Goal: Check status: Check status

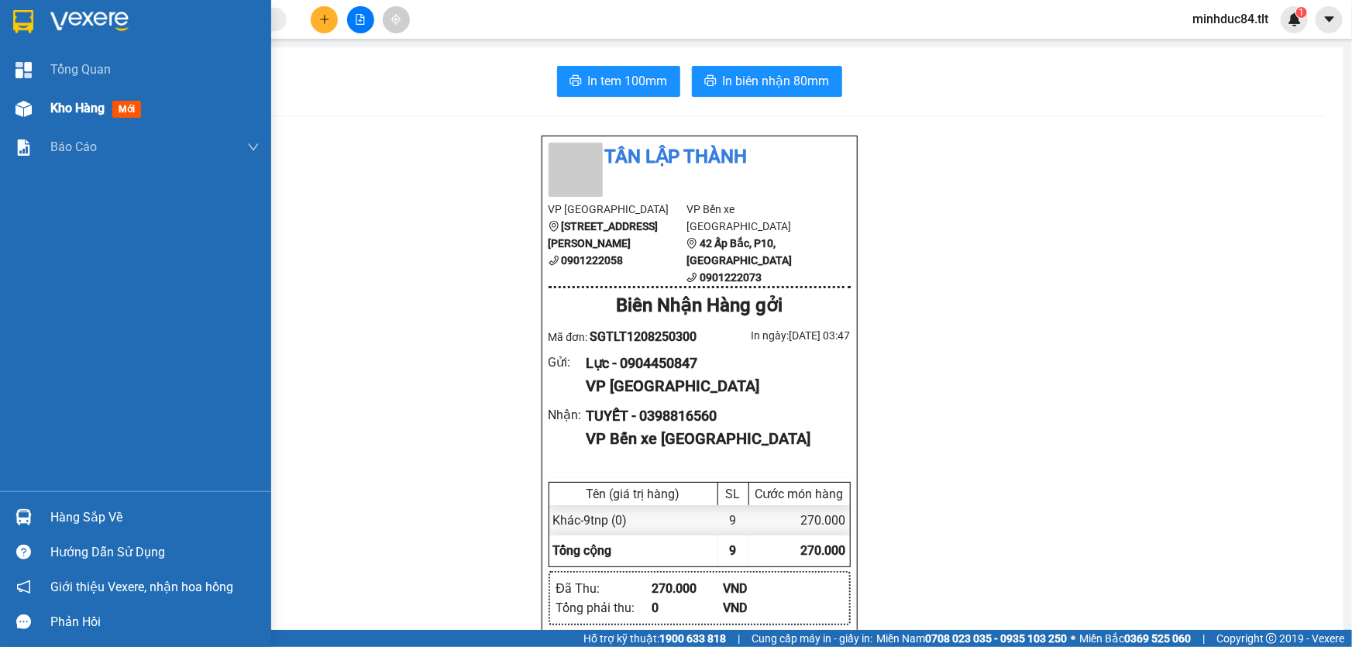
click at [47, 109] on div "Kho hàng mới" at bounding box center [135, 108] width 271 height 39
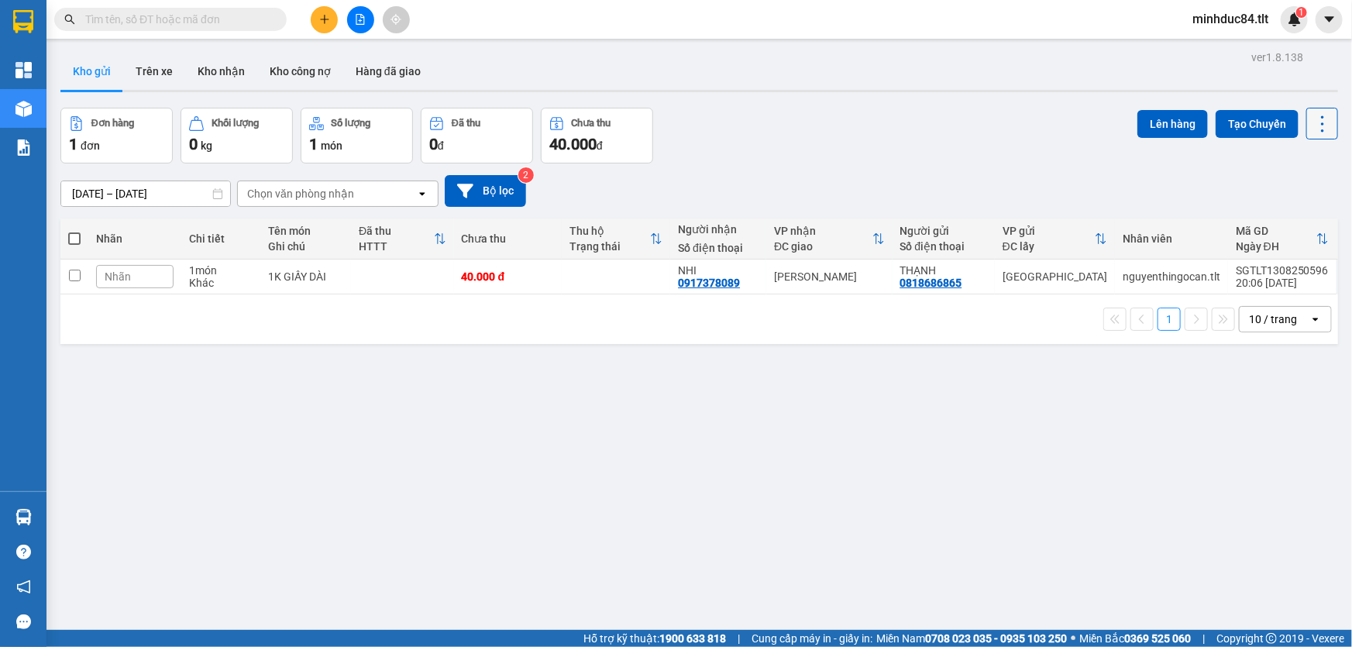
click at [1311, 122] on icon at bounding box center [1322, 124] width 22 height 22
click at [1286, 223] on span "Làm mới" at bounding box center [1290, 220] width 43 height 15
click at [1316, 124] on icon at bounding box center [1322, 124] width 22 height 22
click at [1294, 218] on span "Làm mới" at bounding box center [1290, 220] width 43 height 15
click at [1262, 316] on div "10 / trang" at bounding box center [1273, 318] width 48 height 15
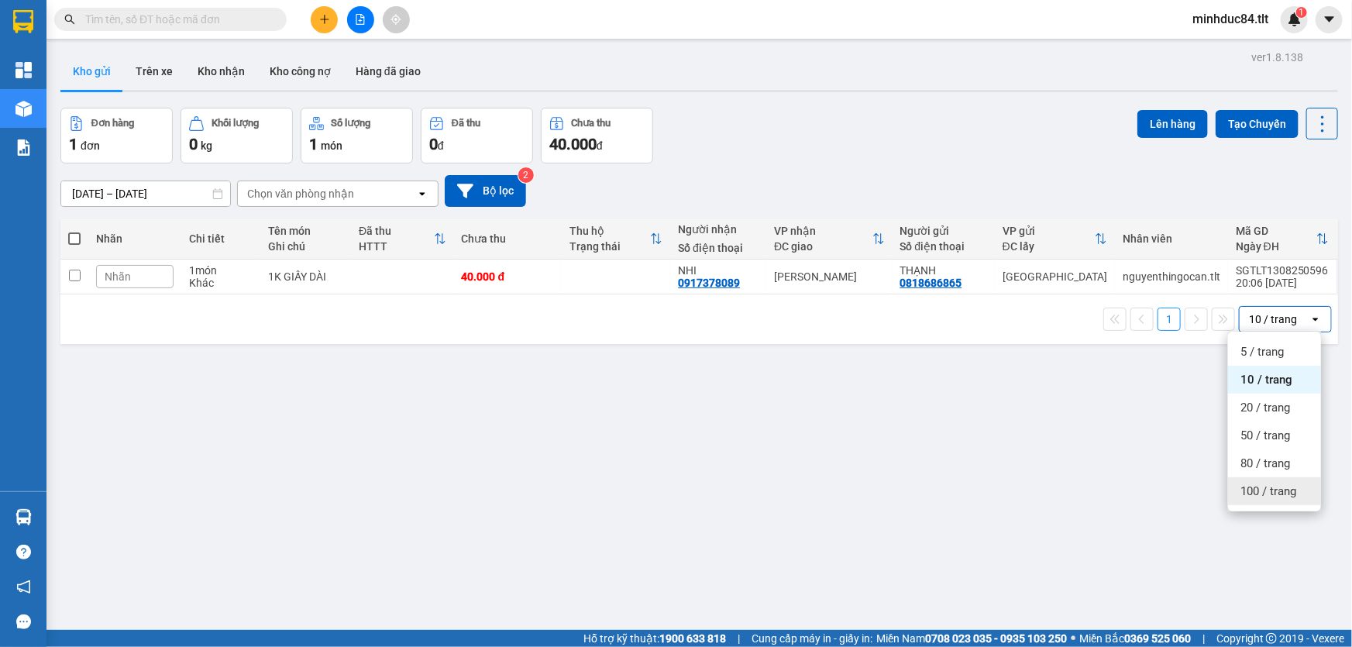
click at [1278, 487] on span "100 / trang" at bounding box center [1268, 490] width 56 height 15
click at [1311, 122] on icon at bounding box center [1322, 124] width 22 height 22
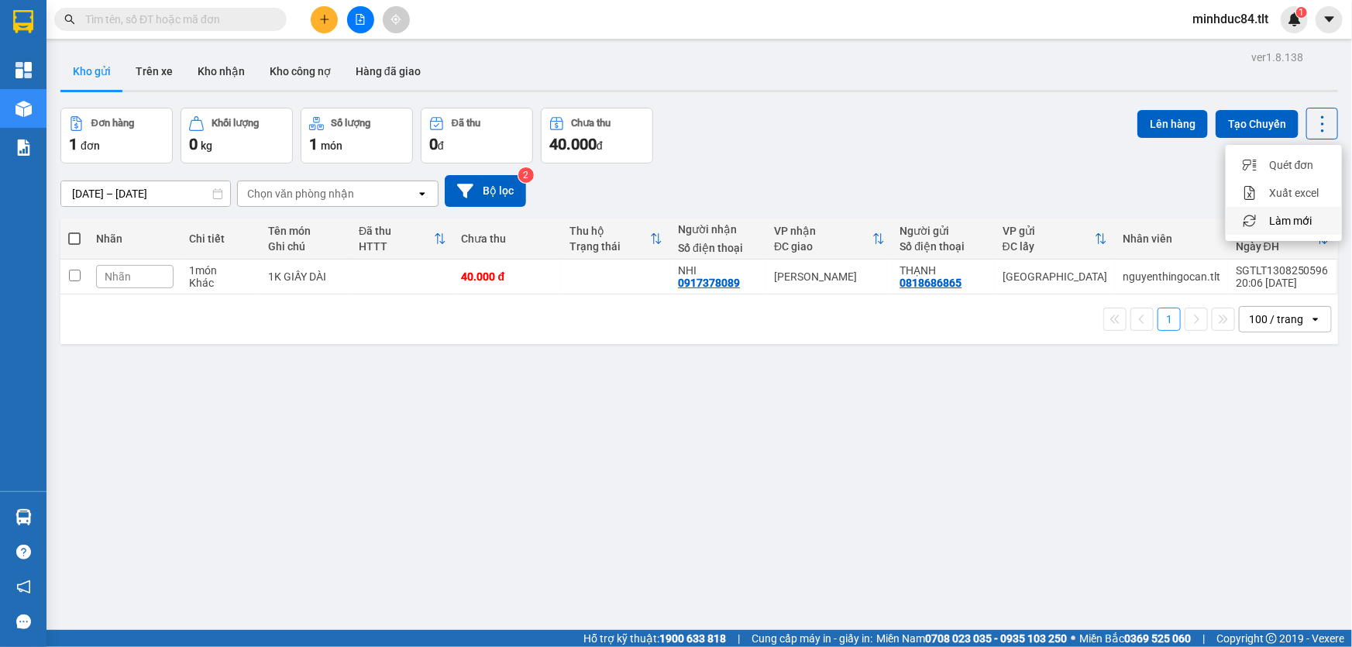
click at [1290, 218] on span "Làm mới" at bounding box center [1290, 220] width 43 height 15
click at [1321, 123] on icon at bounding box center [1322, 123] width 3 height 16
click at [1297, 219] on span "Làm mới" at bounding box center [1290, 220] width 43 height 15
click at [1311, 128] on icon at bounding box center [1322, 124] width 22 height 22
click at [1288, 216] on span "Làm mới" at bounding box center [1290, 220] width 43 height 15
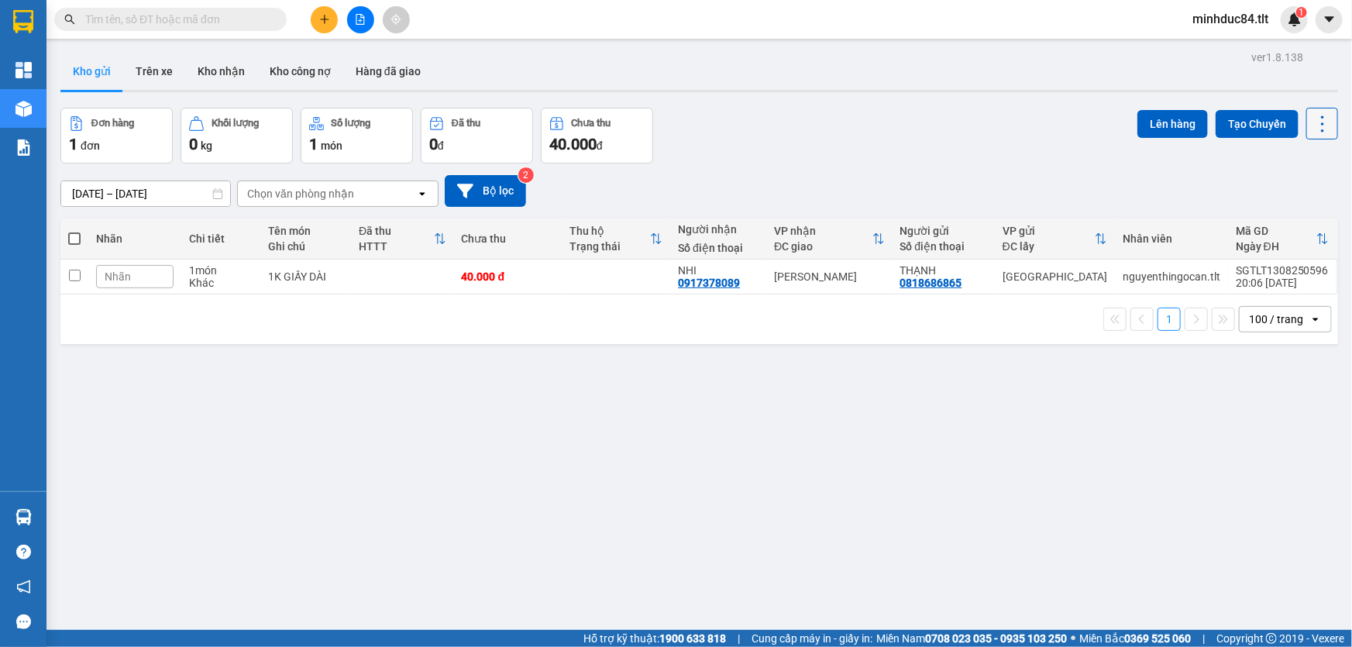
click at [1311, 129] on icon at bounding box center [1322, 124] width 22 height 22
click at [1290, 221] on span "Làm mới" at bounding box center [1290, 220] width 43 height 15
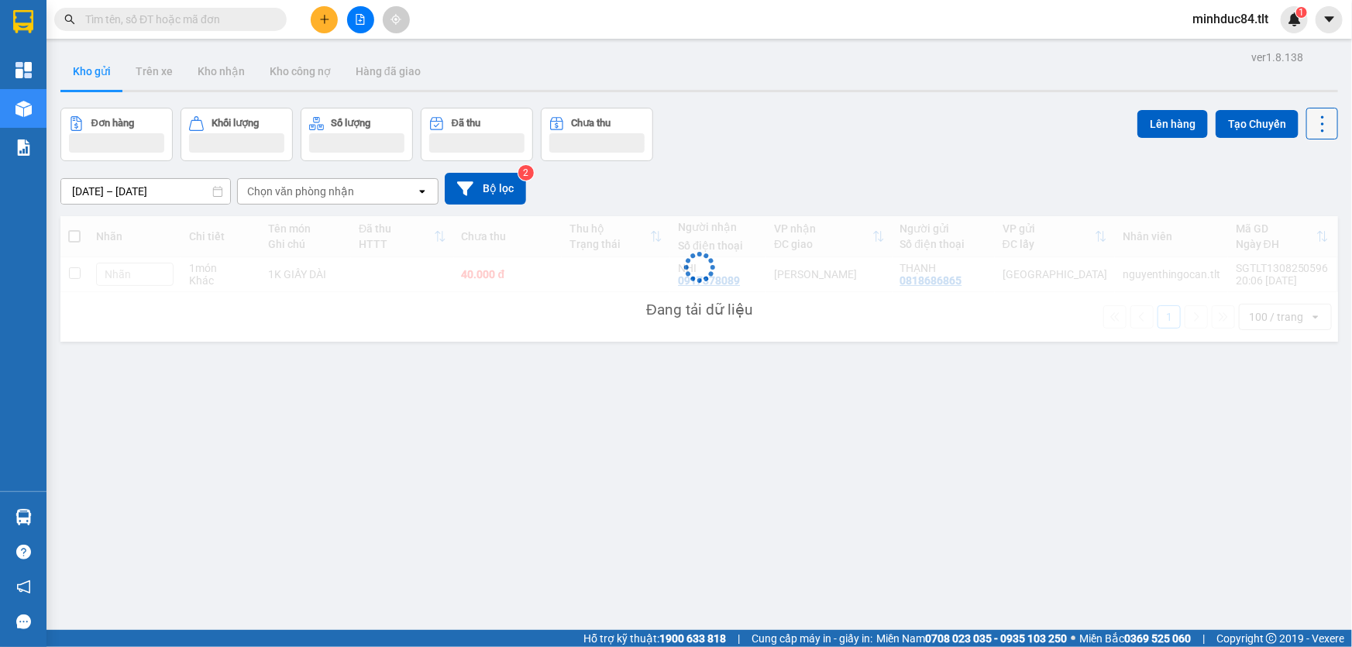
click at [1311, 129] on icon at bounding box center [1322, 124] width 22 height 22
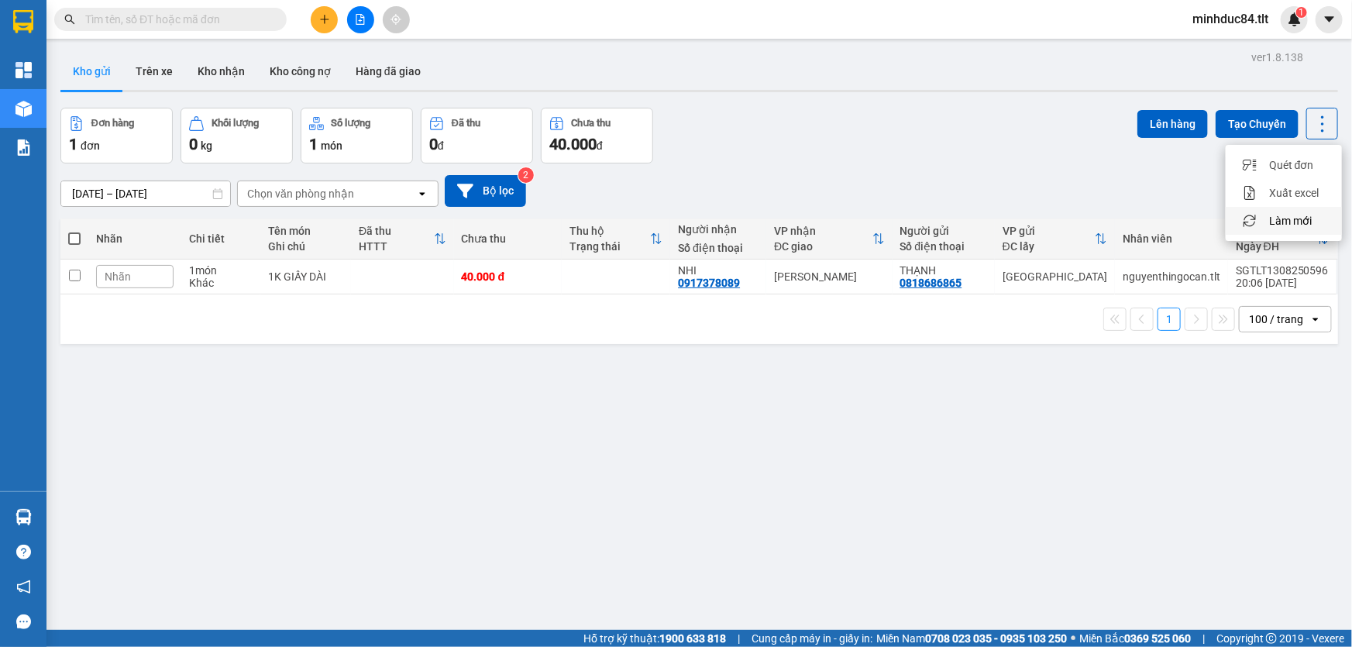
click at [1307, 215] on span "Làm mới" at bounding box center [1290, 220] width 43 height 15
click at [1311, 126] on icon at bounding box center [1322, 124] width 22 height 22
click at [1293, 223] on span "Làm mới" at bounding box center [1290, 220] width 43 height 15
click at [1311, 117] on icon at bounding box center [1322, 124] width 22 height 22
click at [1290, 215] on span "Làm mới" at bounding box center [1290, 220] width 43 height 15
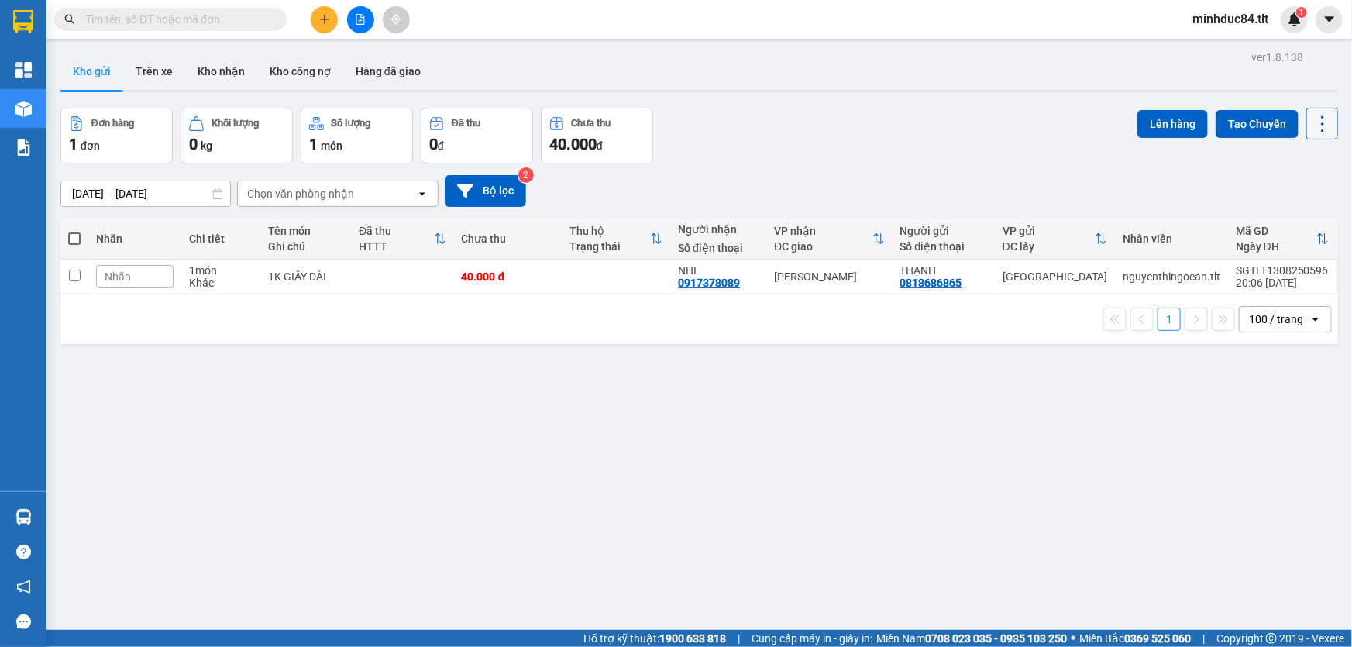
click at [1311, 129] on icon at bounding box center [1322, 124] width 22 height 22
click at [1284, 229] on li "Làm mới" at bounding box center [1283, 221] width 116 height 28
click at [1309, 110] on button at bounding box center [1322, 124] width 32 height 32
click at [1287, 217] on span "Làm mới" at bounding box center [1290, 220] width 43 height 15
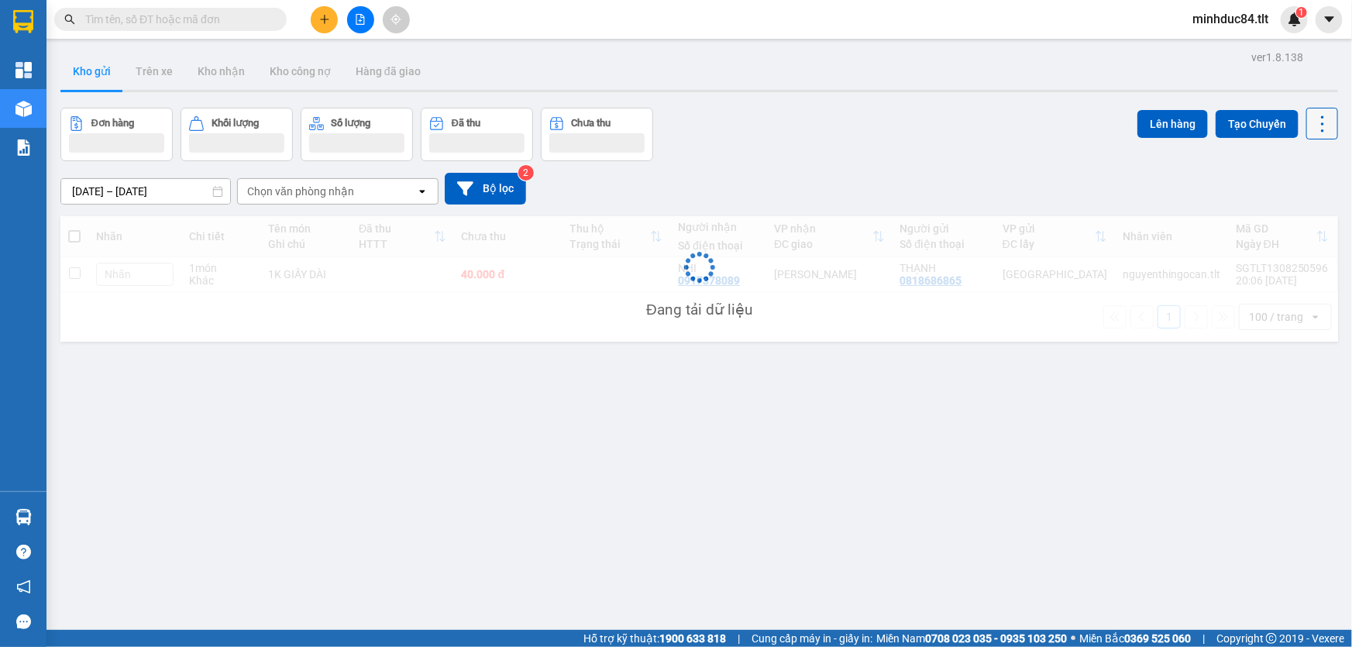
click at [1321, 116] on icon at bounding box center [1322, 123] width 3 height 16
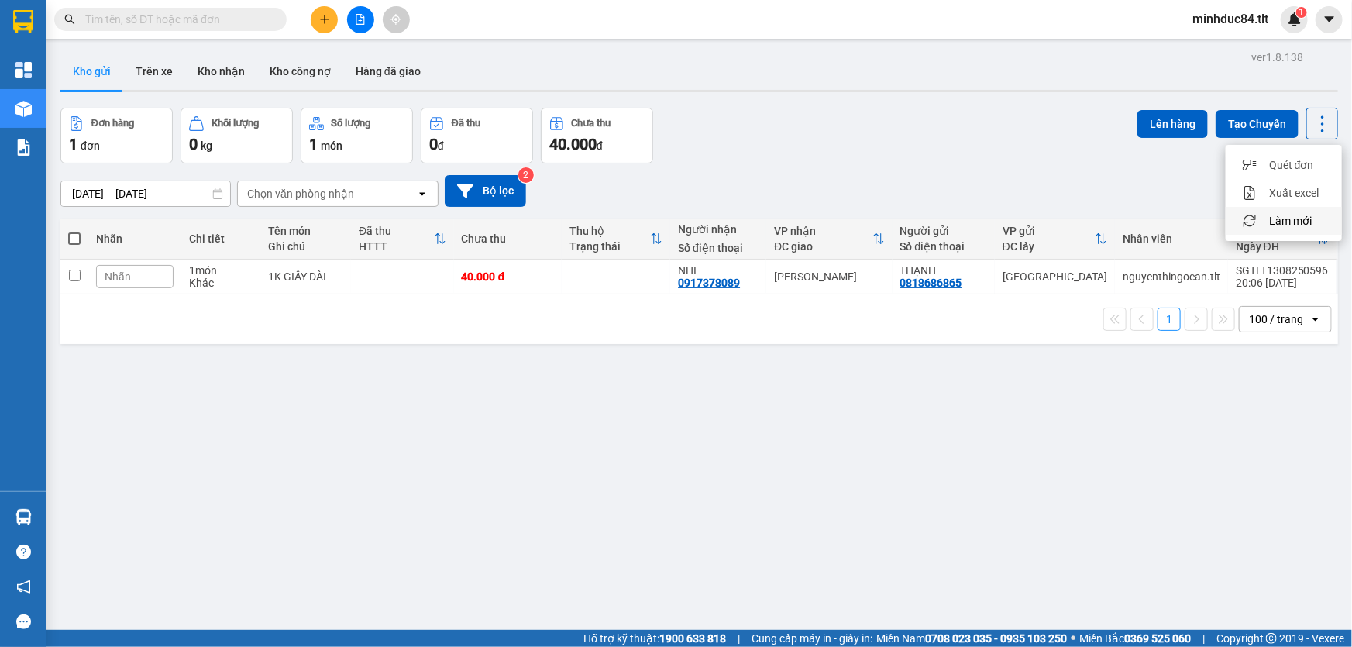
click at [1283, 215] on span "Làm mới" at bounding box center [1290, 220] width 43 height 15
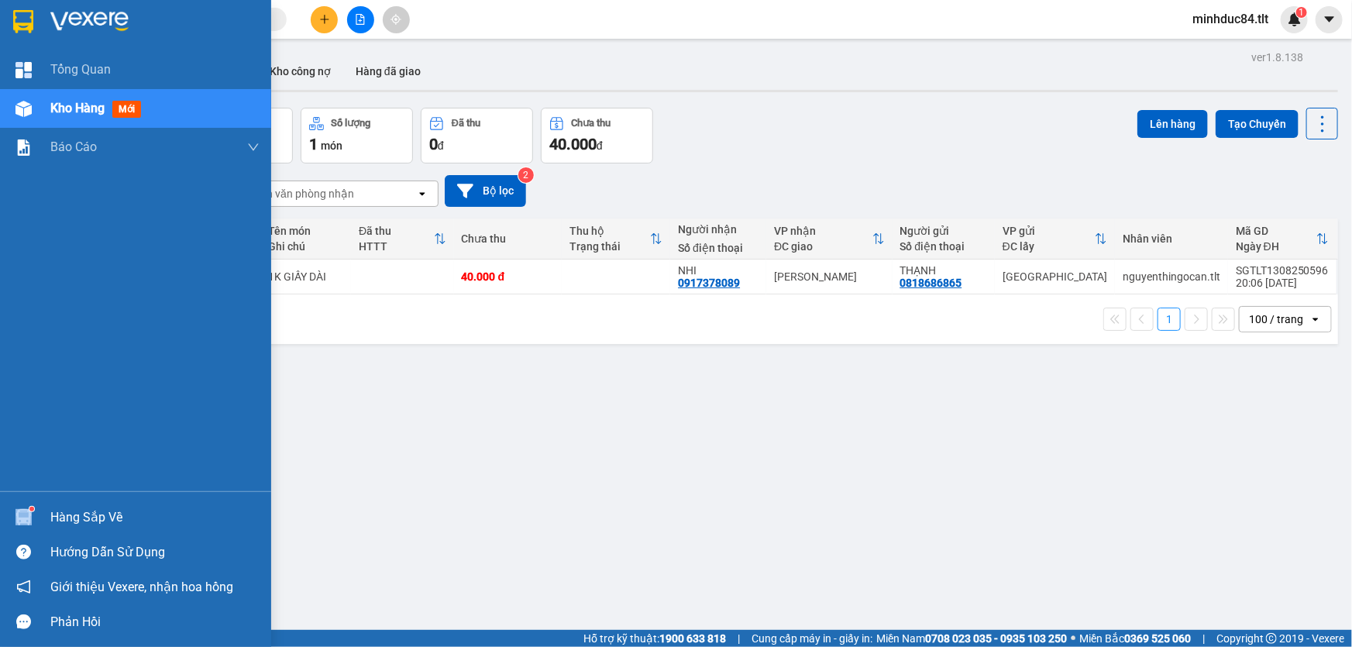
click at [34, 506] on div at bounding box center [23, 516] width 27 height 27
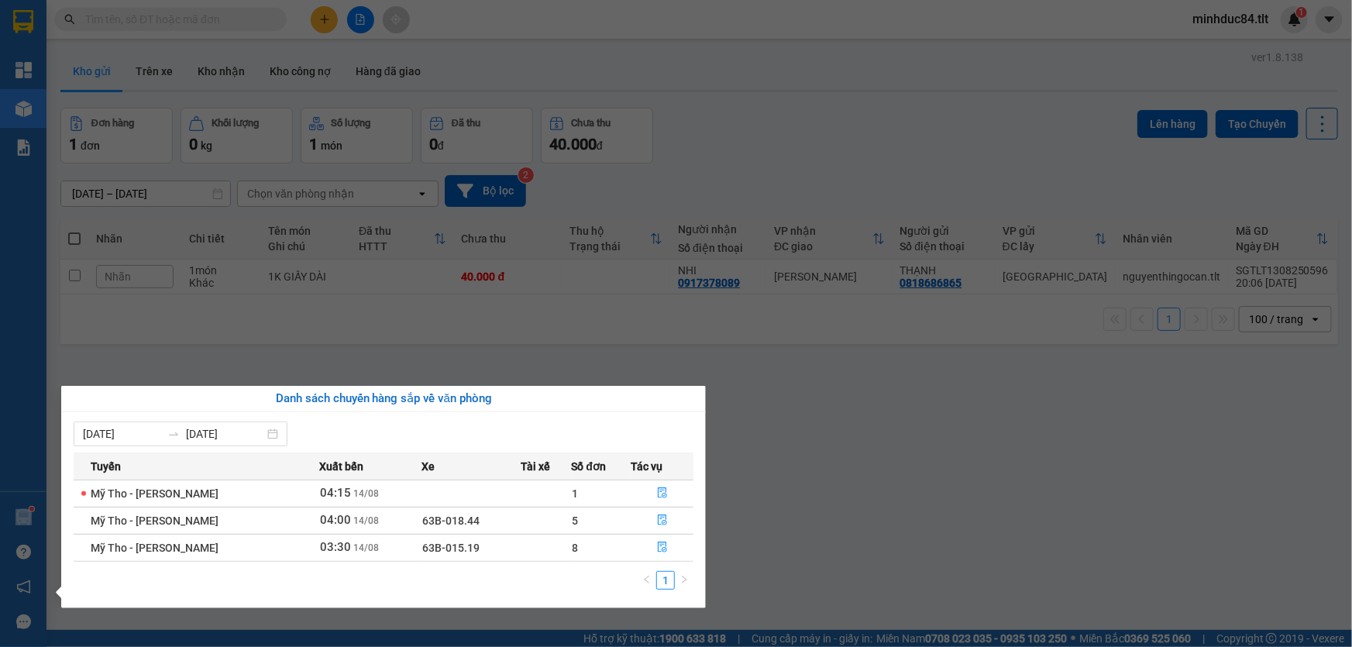
click at [760, 526] on section "Kết quả tìm kiếm ( 0 ) Bộ lọc Ngày tạo đơn gần nhất No Data minhduc84.tlt 1 Tổn…" at bounding box center [676, 323] width 1352 height 647
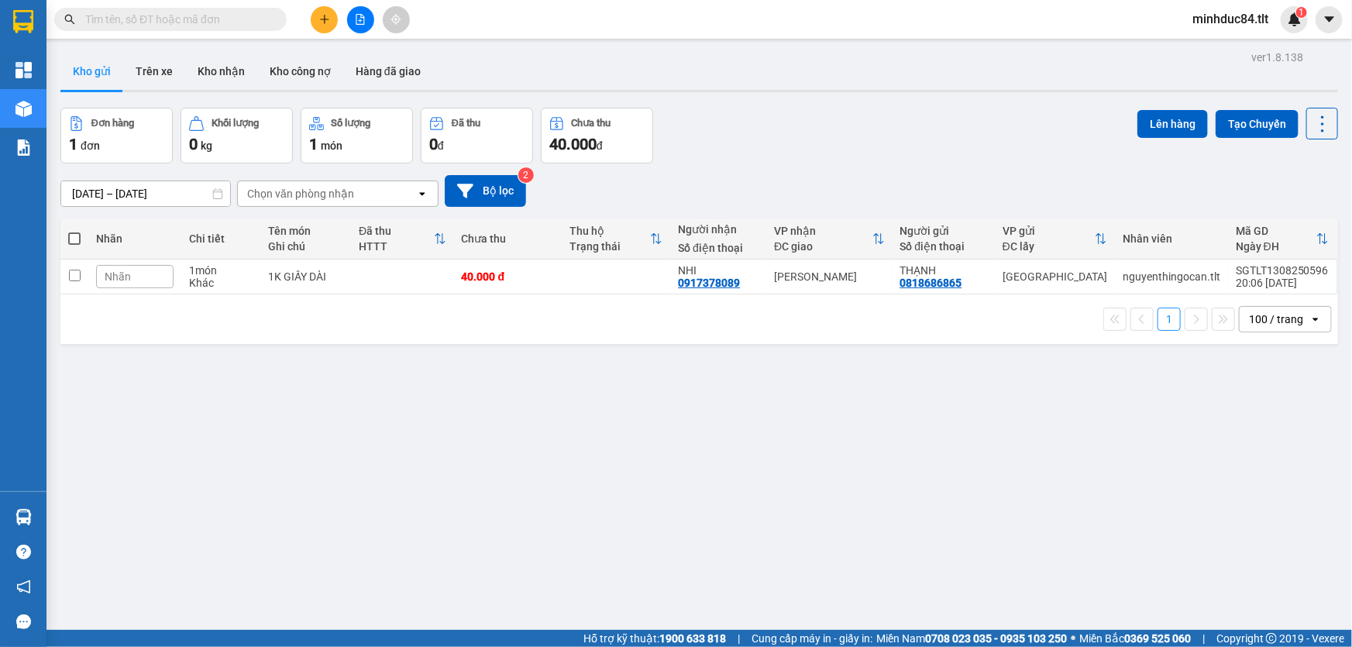
click at [1040, 445] on div "ver 1.8.138 Kho gửi Trên xe Kho nhận Kho công nợ Hàng đã giao Đơn hàng 1 đơn Kh…" at bounding box center [699, 369] width 1290 height 647
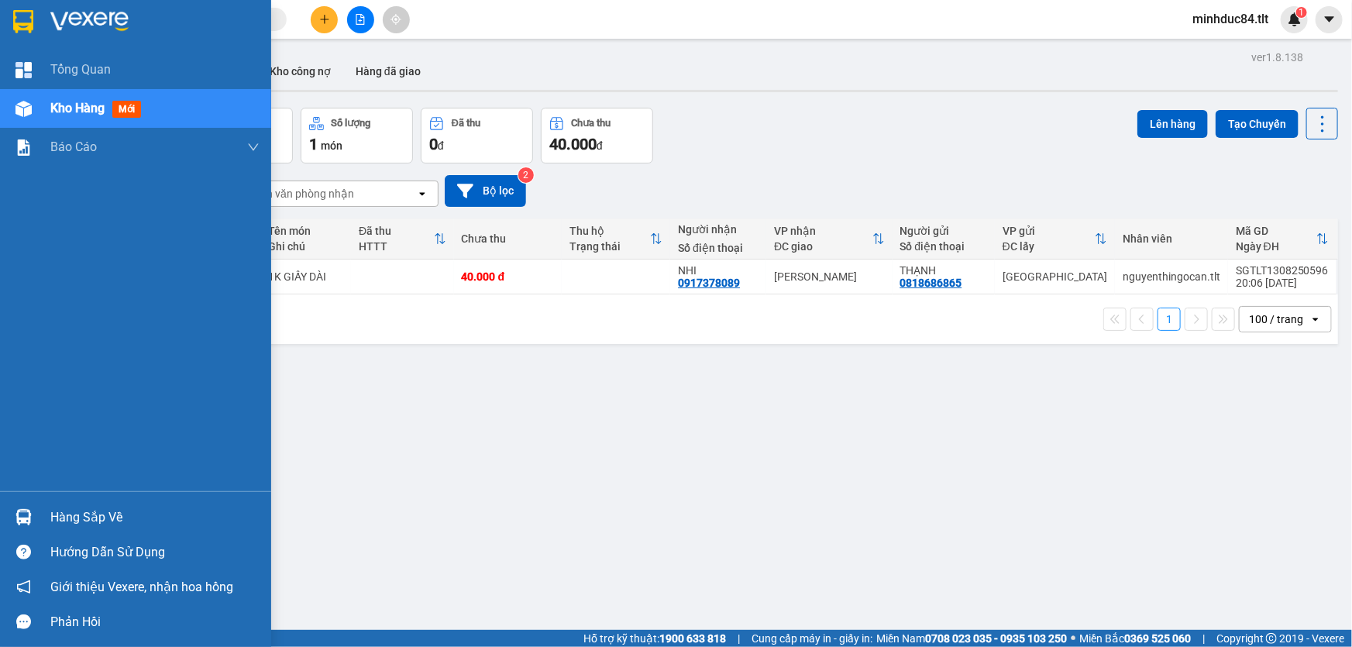
click at [66, 516] on div "Hàng sắp về" at bounding box center [154, 517] width 209 height 23
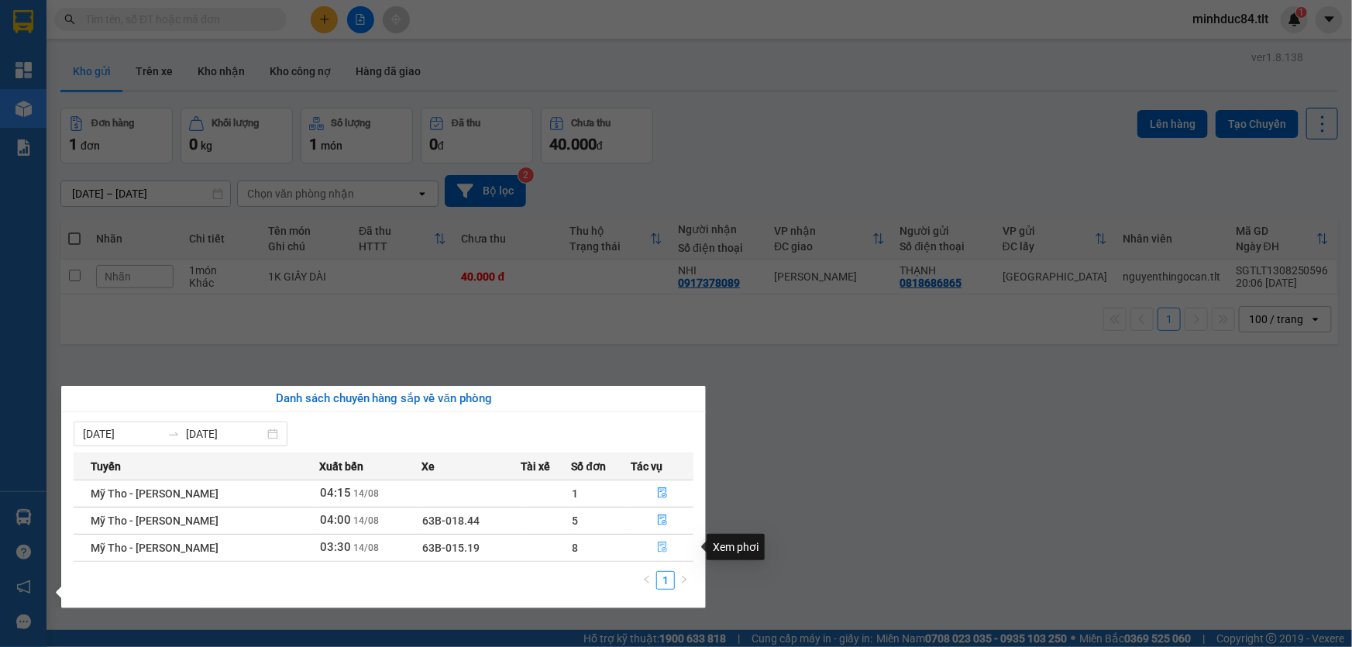
click at [659, 548] on icon "file-done" at bounding box center [662, 546] width 11 height 11
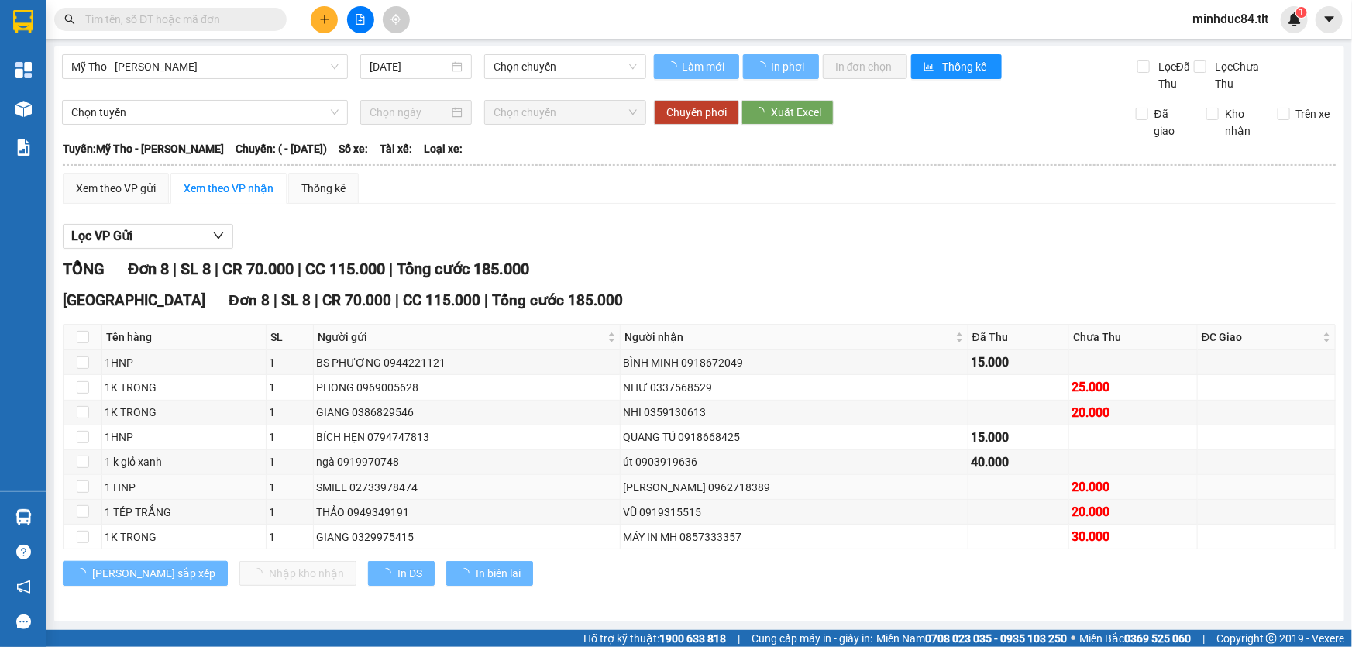
type input "[DATE]"
